Goal: Transaction & Acquisition: Purchase product/service

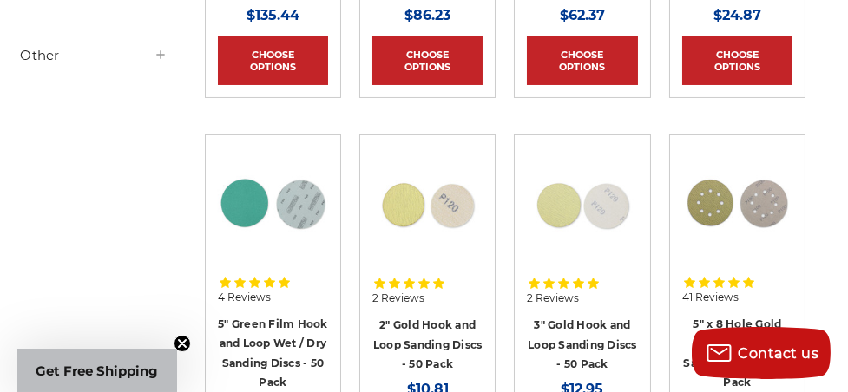
scroll to position [803, 0]
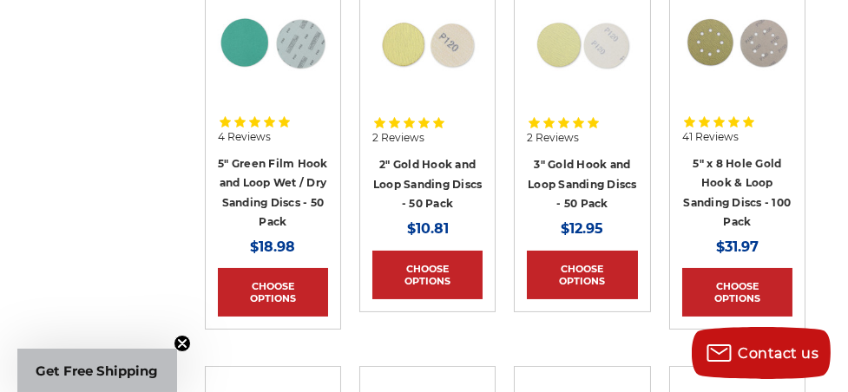
click at [421, 169] on h4 "2" Gold Hook and Loop Sanding Discs - 50 Pack" at bounding box center [427, 184] width 110 height 59
click at [442, 47] on img at bounding box center [427, 42] width 110 height 110
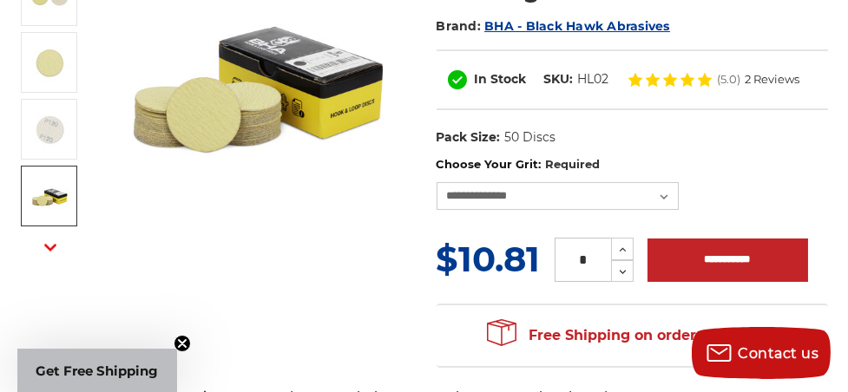
scroll to position [321, 0]
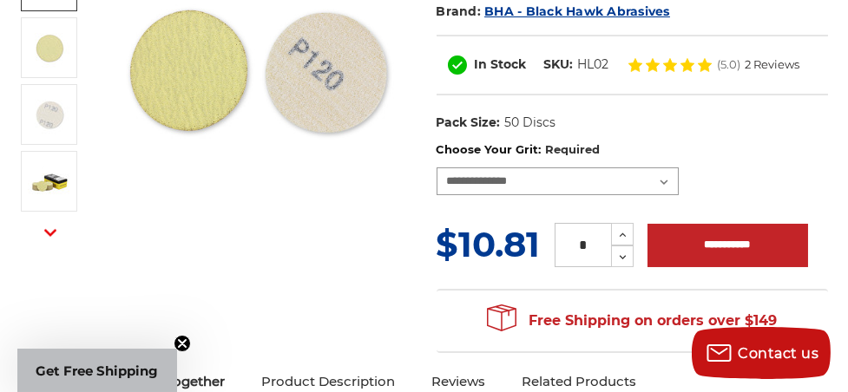
click at [667, 178] on select "**********" at bounding box center [558, 182] width 243 height 28
drag, startPoint x: 221, startPoint y: 319, endPoint x: 208, endPoint y: 308, distance: 17.2
click at [218, 316] on div "Previous Next" at bounding box center [424, 128] width 832 height 469
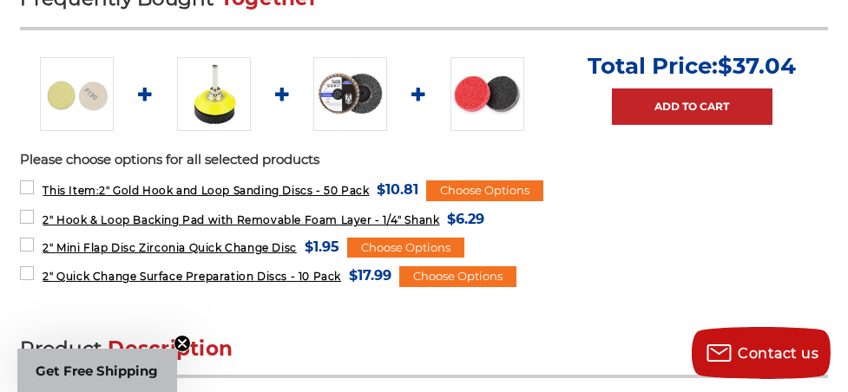
scroll to position [803, 0]
